Goal: Obtain resource: Obtain resource

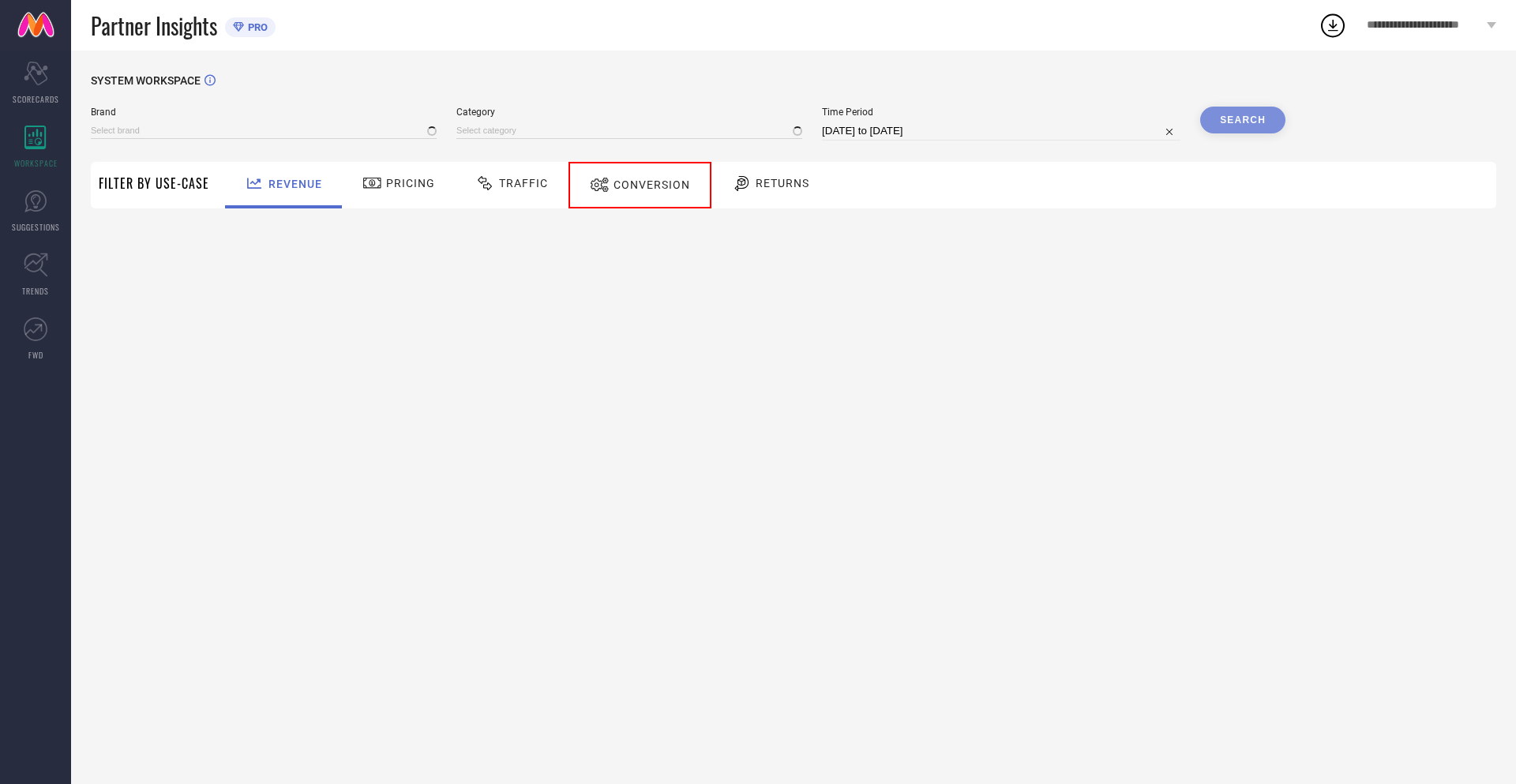
click at [633, 185] on span "Conversion" at bounding box center [652, 184] width 77 height 12
click at [1000, 131] on input "[DATE] to [DATE]" at bounding box center [1001, 131] width 359 height 19
select select "8"
select select "2025"
select select "9"
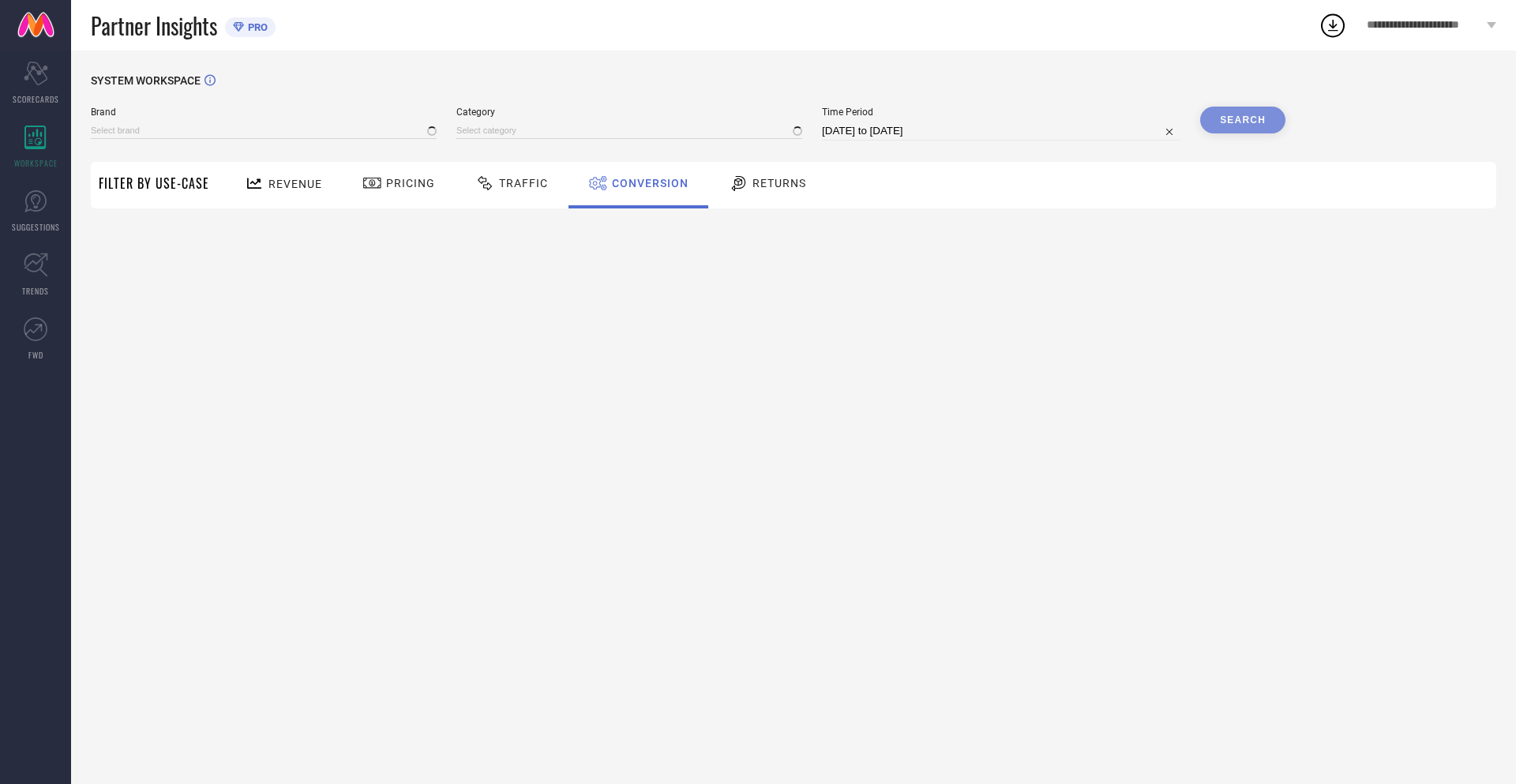
select select "2025"
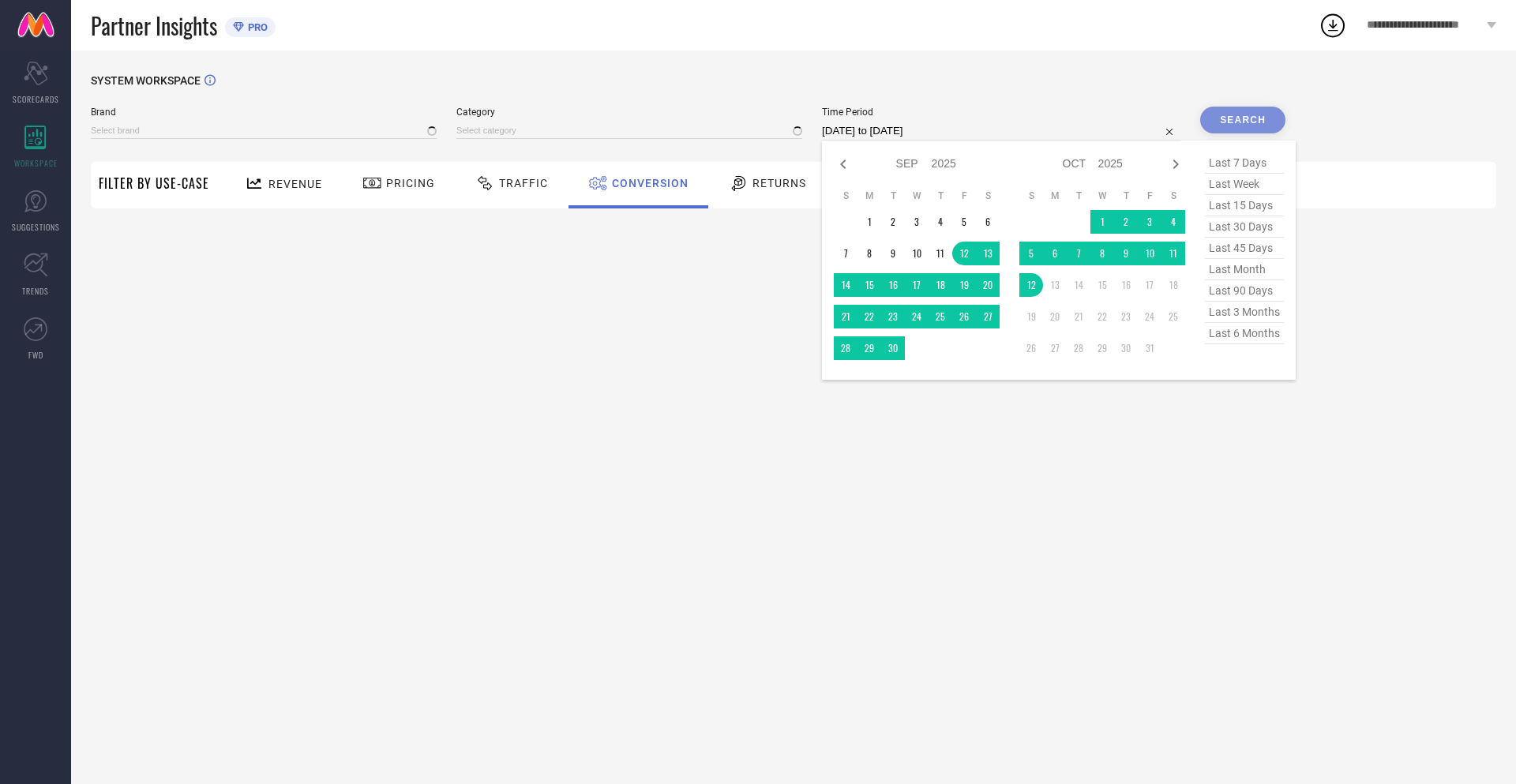
select select "9"
select select "2025"
select select "10"
select select "2025"
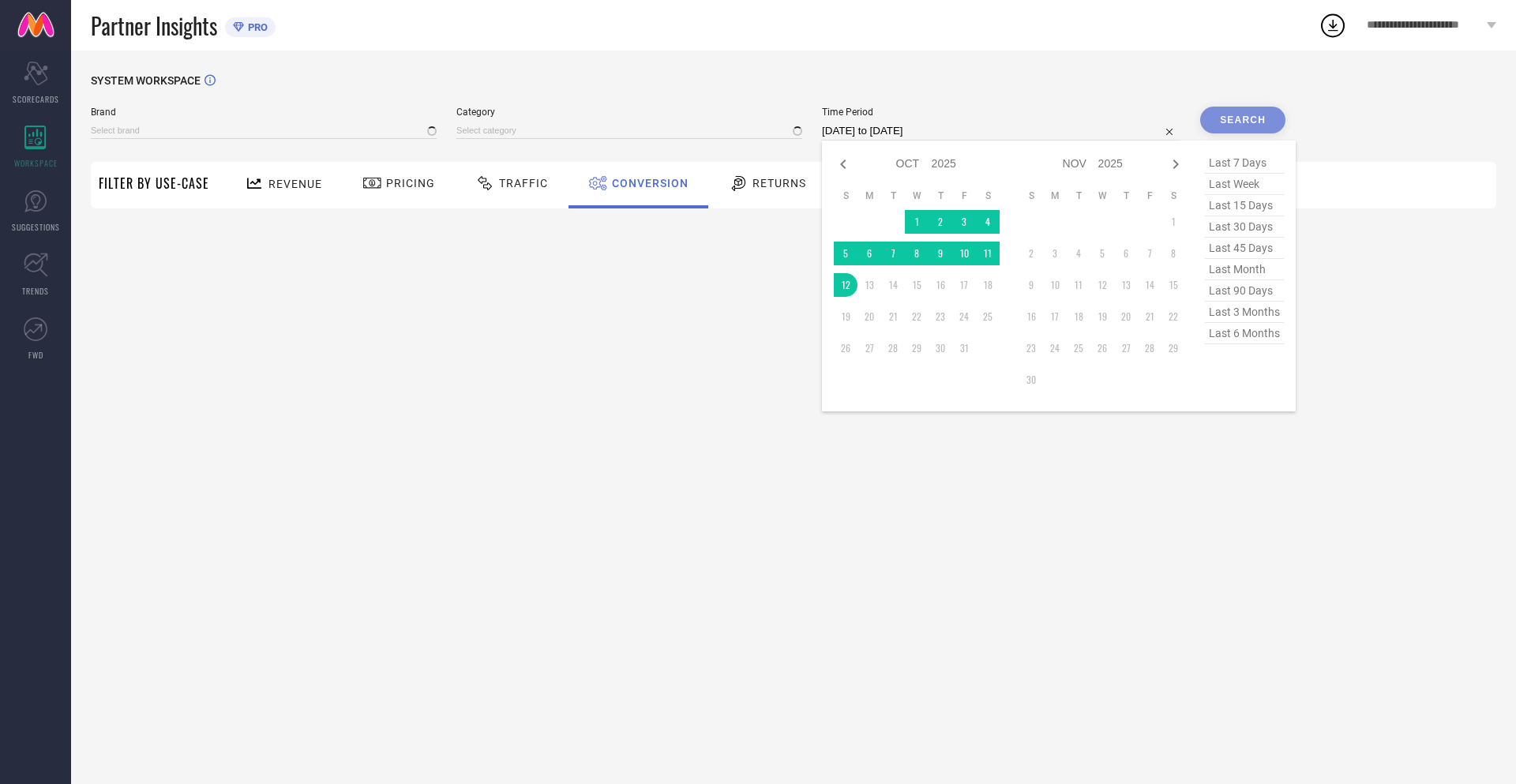
click at [843, 285] on td "12" at bounding box center [845, 284] width 24 height 24
type input "[DATE] to [DATE]"
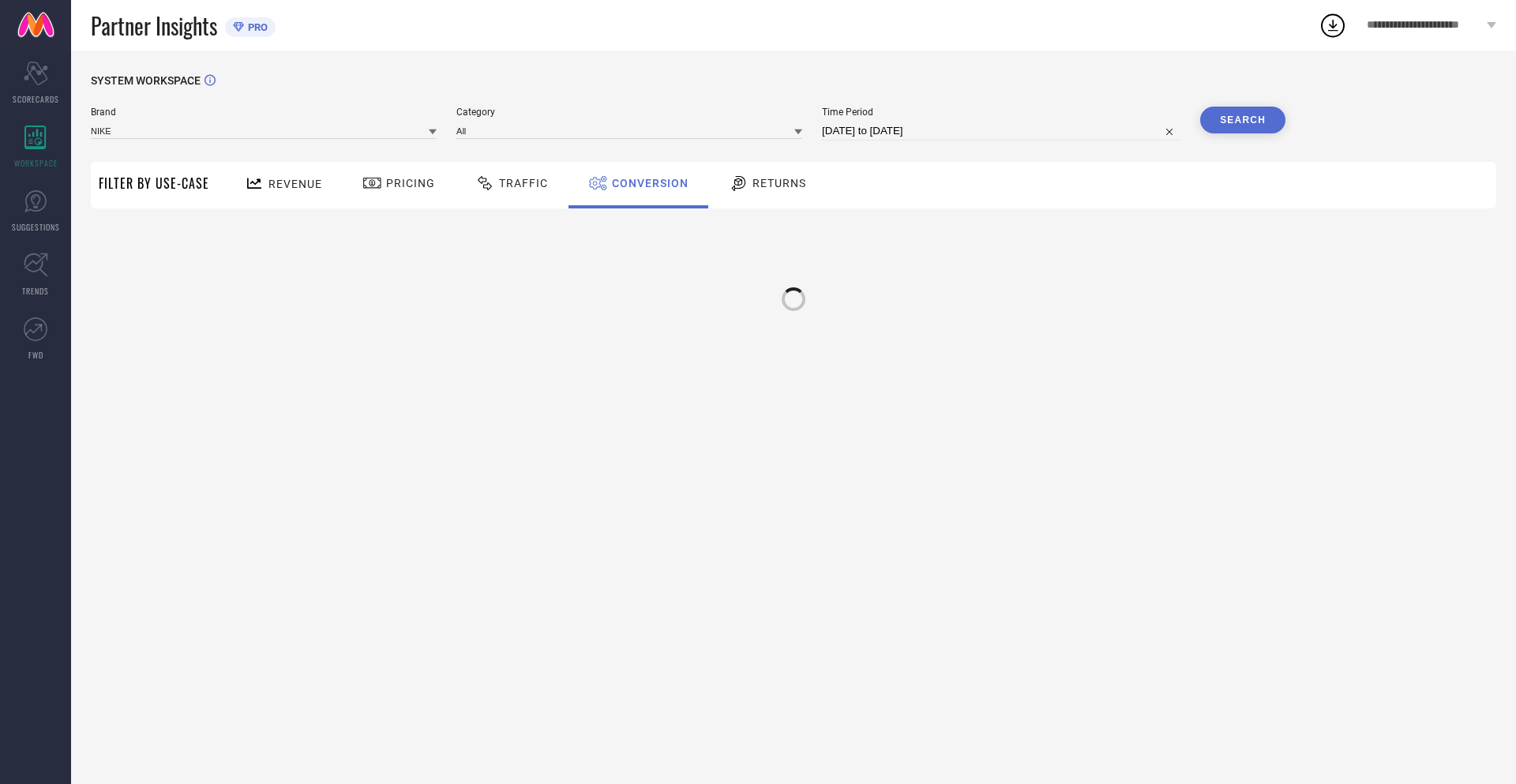
type input "NIKE"
type input "All"
type input "[DATE] to [DATE]"
click at [1243, 120] on button "Search" at bounding box center [1242, 120] width 85 height 27
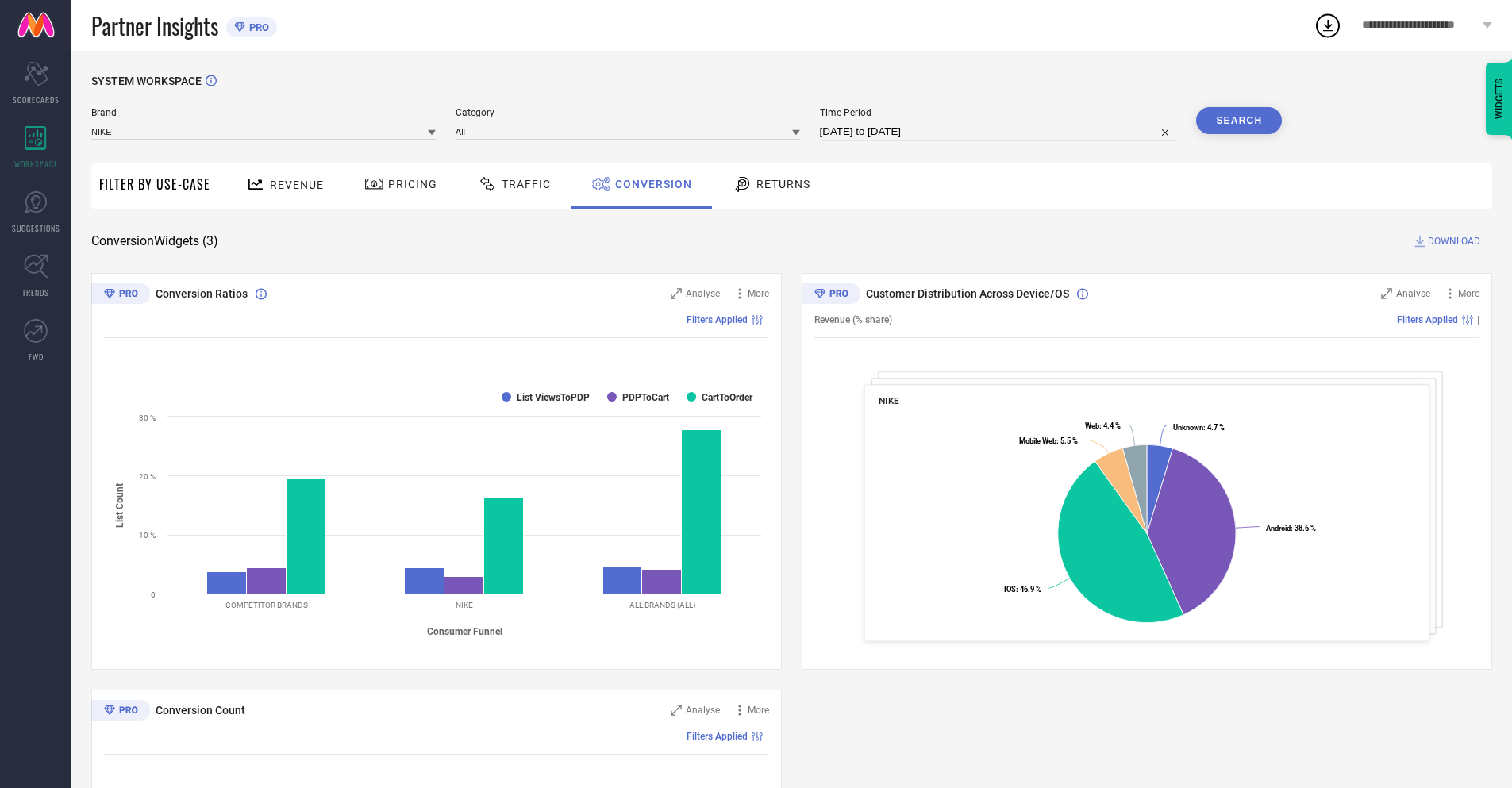
click at [1454, 241] on span "DOWNLOAD" at bounding box center [1454, 241] width 53 height 16
